Goal: Find specific page/section

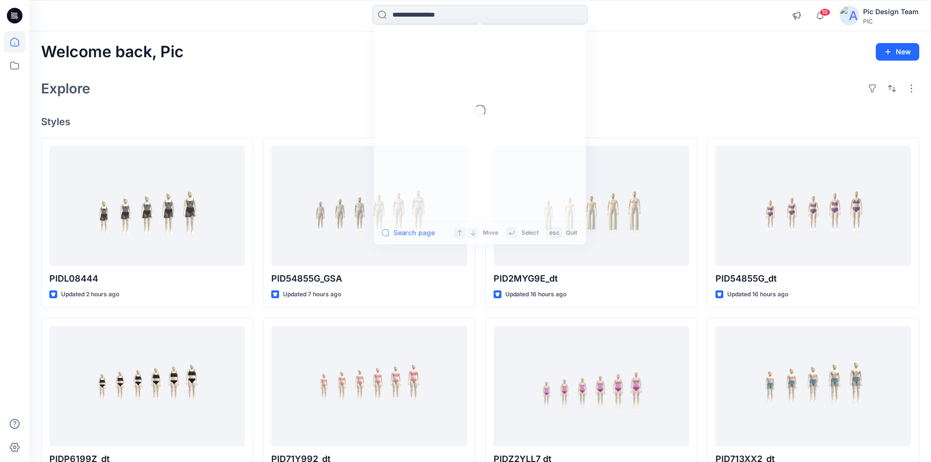
click at [419, 10] on input at bounding box center [479, 15] width 215 height 20
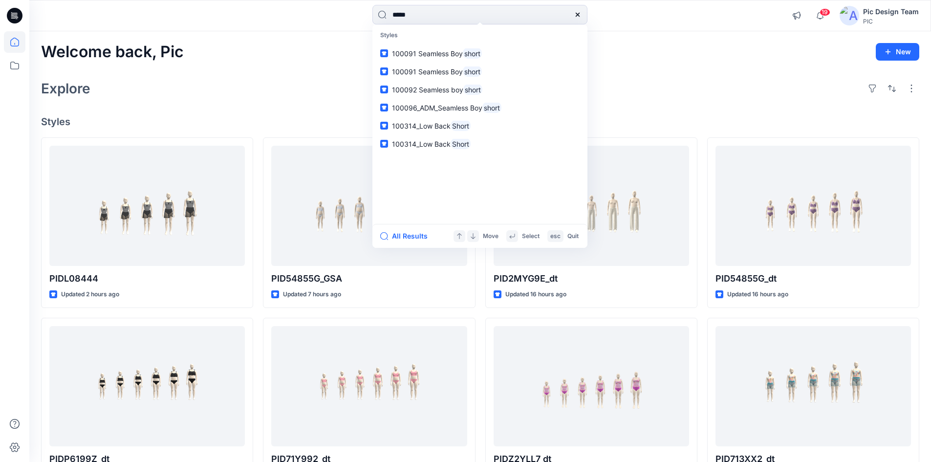
type input "******"
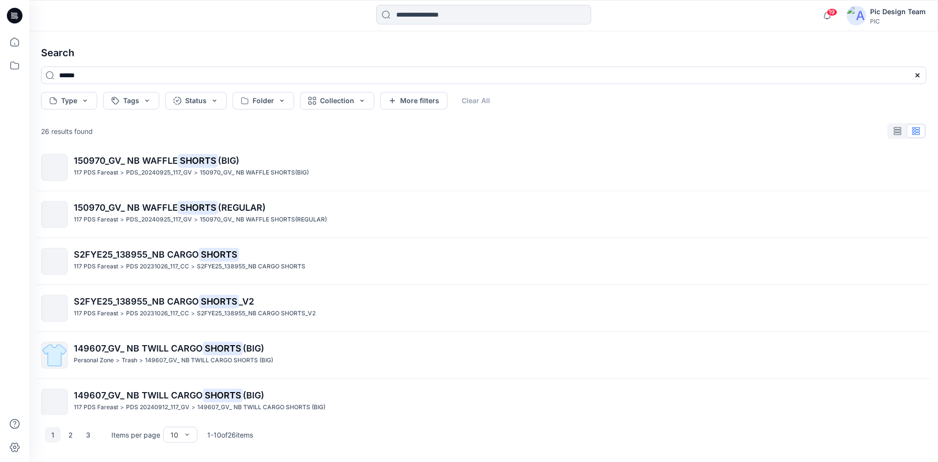
scroll to position [207, 0]
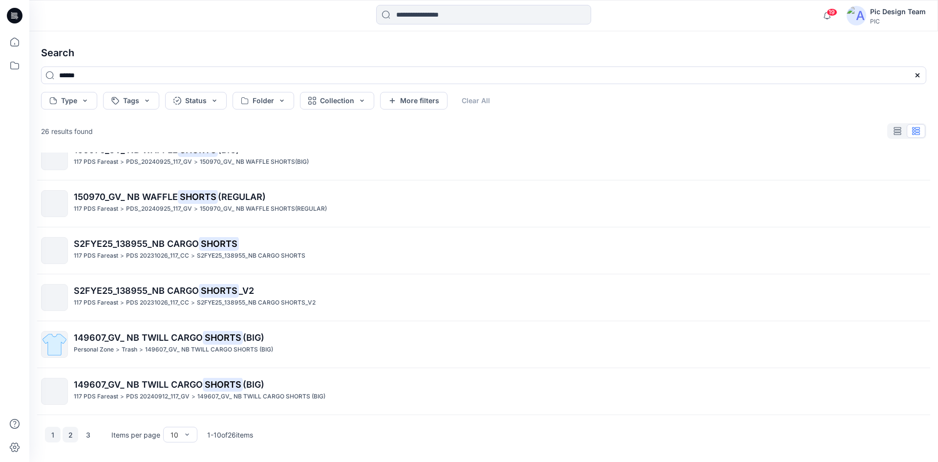
click at [71, 436] on button "2" at bounding box center [71, 435] width 16 height 16
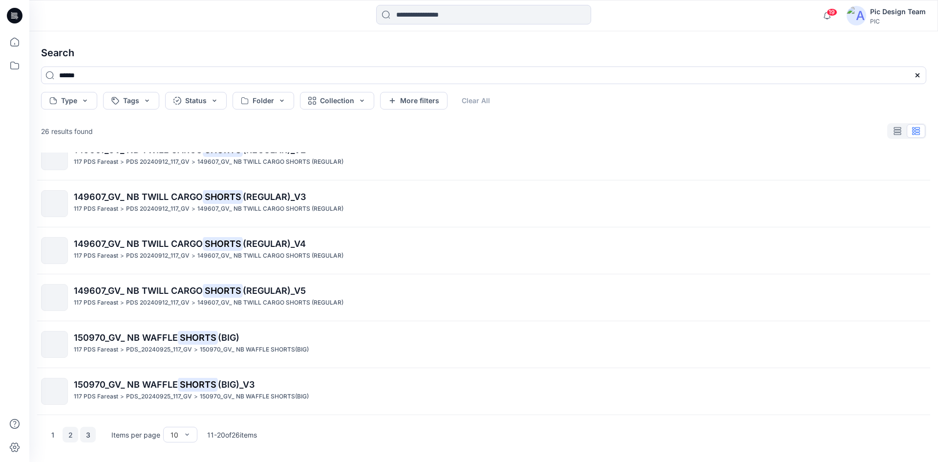
click at [89, 436] on button "3" at bounding box center [88, 435] width 16 height 16
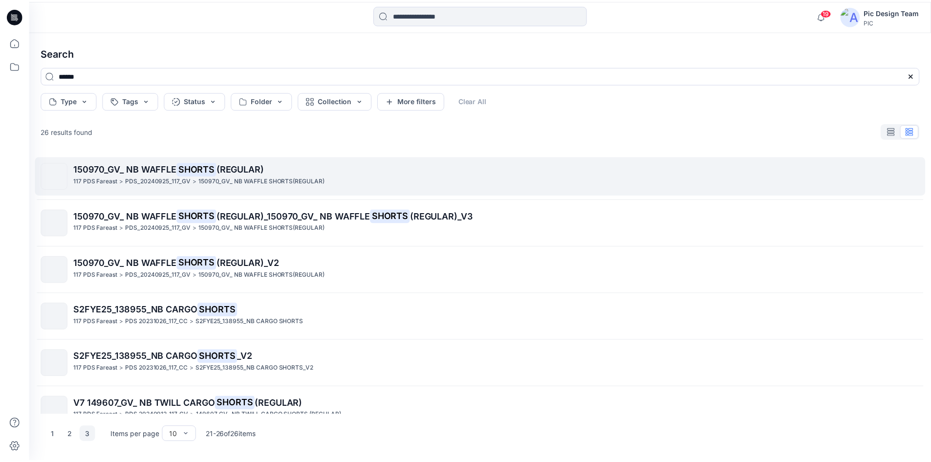
scroll to position [19, 0]
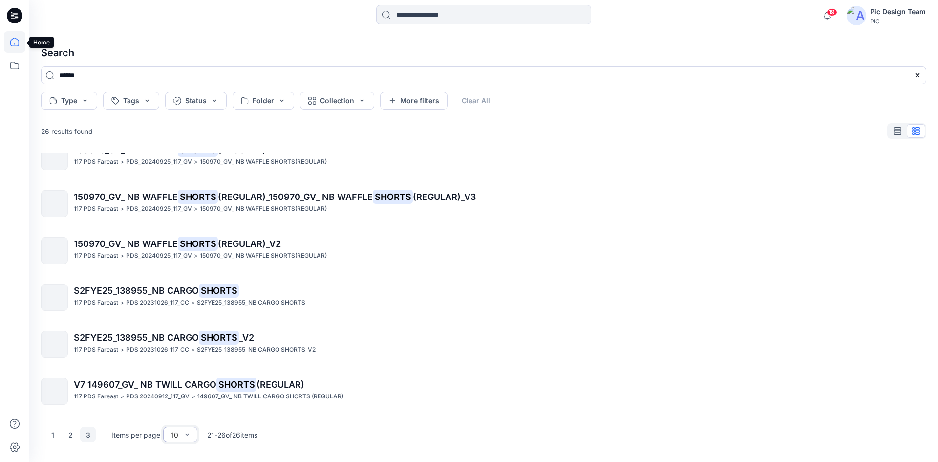
click at [13, 49] on icon at bounding box center [15, 42] width 22 height 22
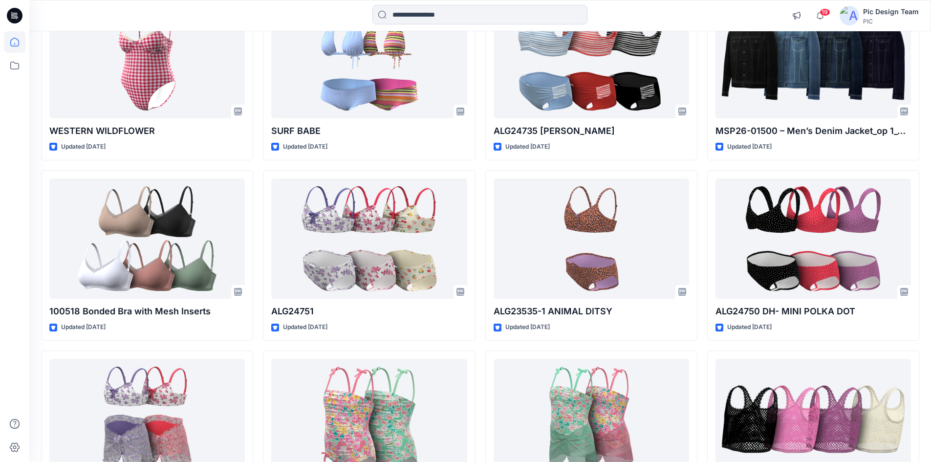
scroll to position [10609, 0]
